Goal: Task Accomplishment & Management: Manage account settings

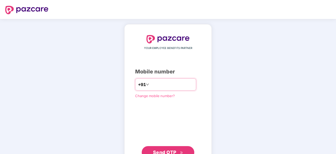
drag, startPoint x: 0, startPoint y: 0, endPoint x: 150, endPoint y: 83, distance: 171.4
click at [150, 83] on input "number" at bounding box center [171, 84] width 43 height 8
type input "**********"
click at [167, 147] on button "Send OTP" at bounding box center [168, 151] width 53 height 13
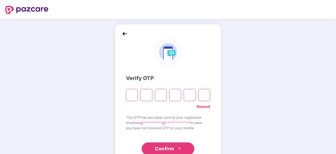
type input "*"
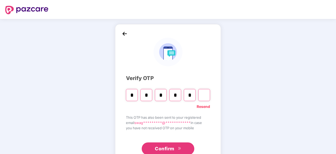
type input "*"
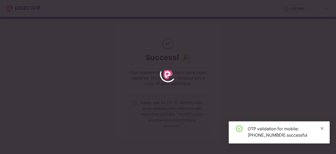
click at [322, 129] on icon "close" at bounding box center [322, 128] width 4 height 4
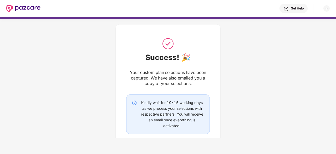
drag, startPoint x: 136, startPoint y: 0, endPoint x: 52, endPoint y: 10, distance: 84.4
click at [52, 10] on div "Get Help" at bounding box center [184, 8] width 289 height 17
